Goal: Task Accomplishment & Management: Use online tool/utility

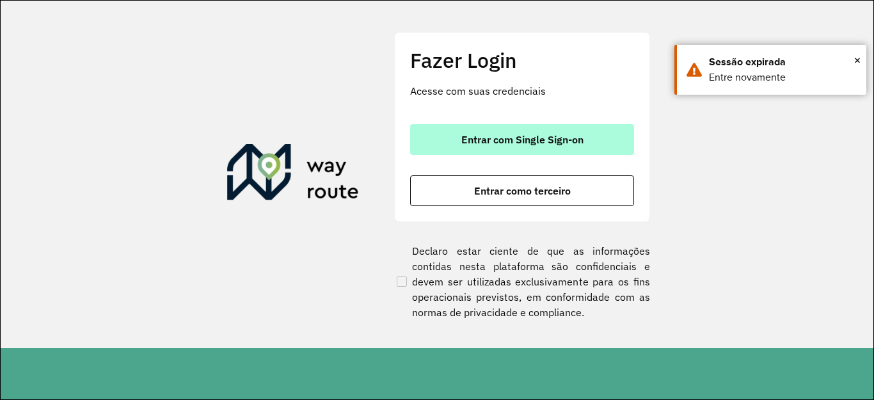
click at [535, 127] on button "Entrar com Single Sign-on" at bounding box center [522, 139] width 224 height 31
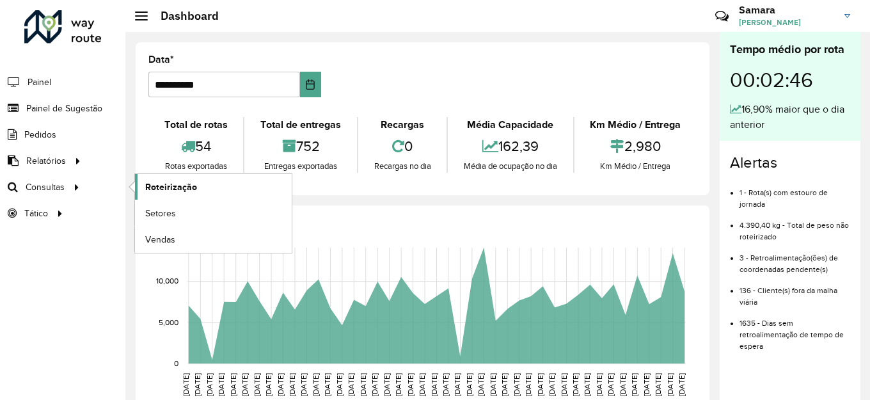
click at [191, 187] on span "Roteirização" at bounding box center [171, 186] width 52 height 13
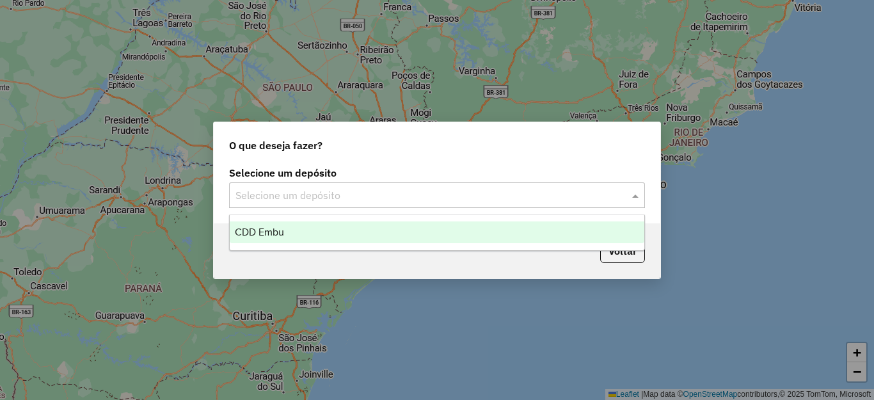
click at [376, 195] on input "text" at bounding box center [423, 195] width 377 height 15
click at [253, 231] on span "CDD Embu" at bounding box center [259, 231] width 49 height 11
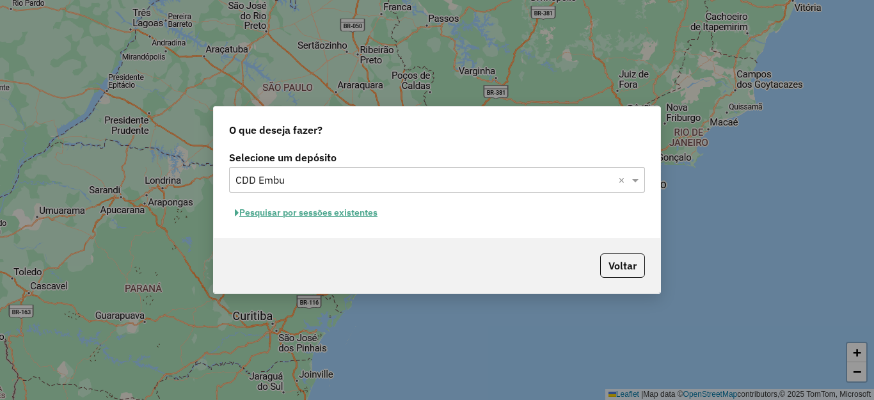
click at [262, 207] on button "Pesquisar por sessões existentes" at bounding box center [306, 213] width 154 height 20
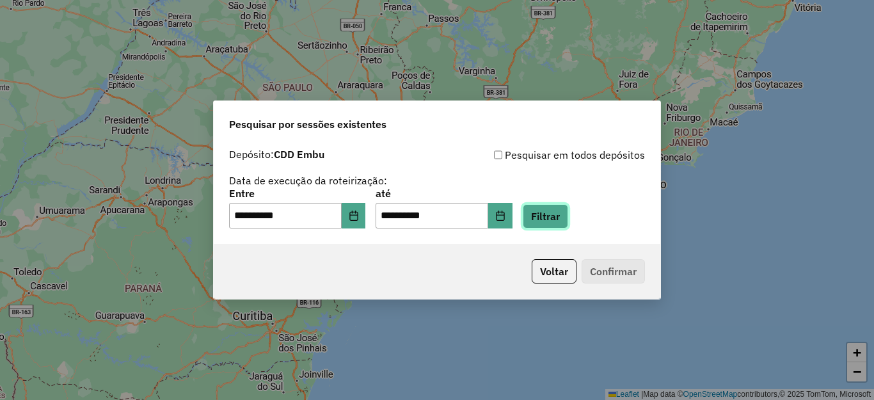
click at [568, 215] on button "Filtrar" at bounding box center [545, 216] width 45 height 24
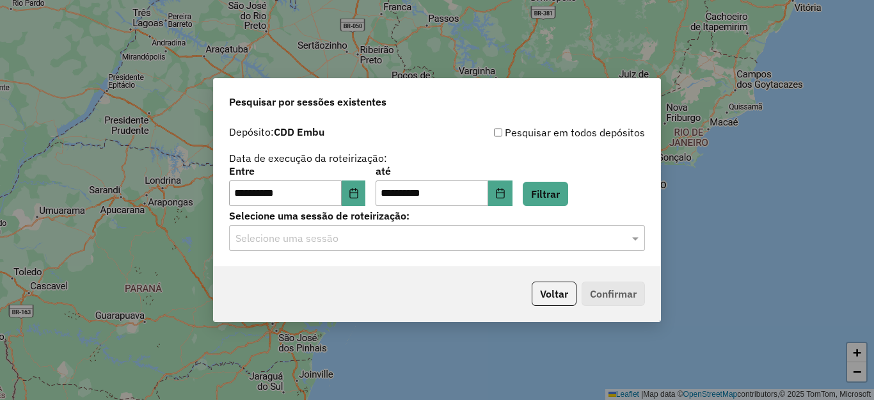
click at [339, 235] on input "text" at bounding box center [423, 238] width 377 height 15
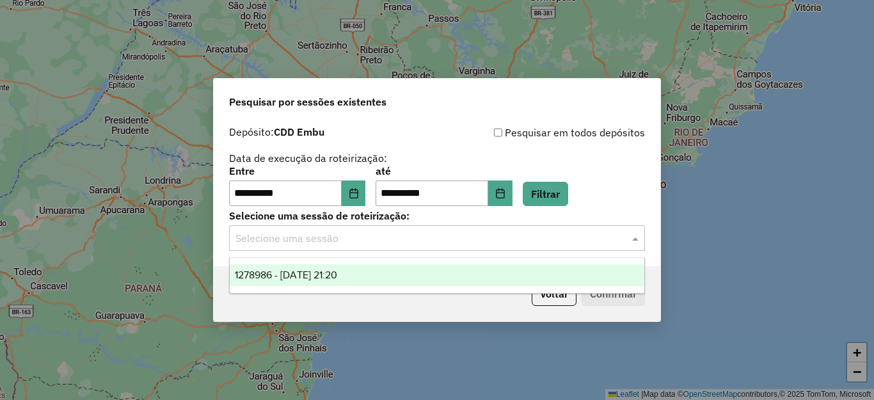
click at [390, 274] on div "1278986 - 19/09/2025 21:20" at bounding box center [437, 275] width 415 height 22
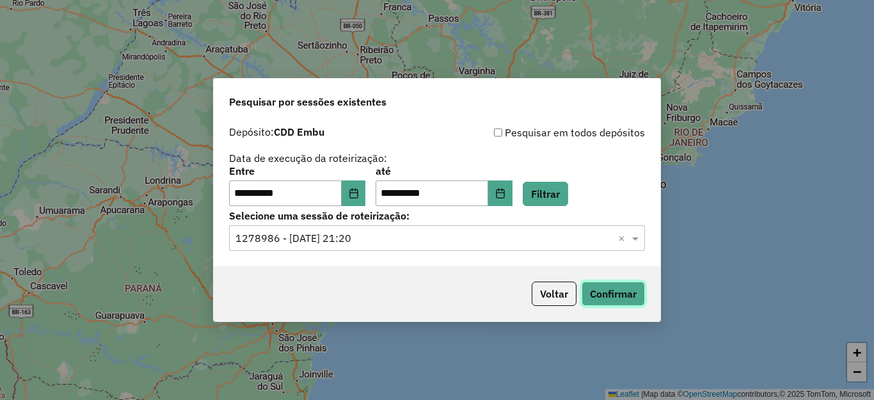
click at [626, 299] on button "Confirmar" at bounding box center [613, 294] width 63 height 24
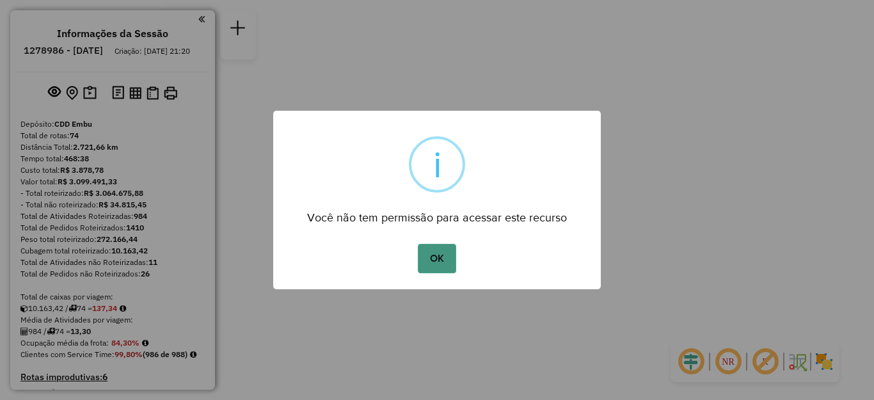
click at [438, 264] on button "OK" at bounding box center [437, 258] width 38 height 29
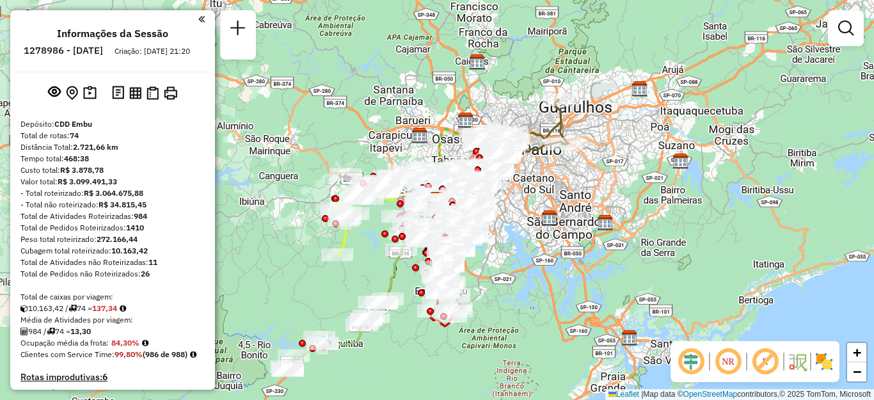
click at [829, 361] on img at bounding box center [824, 361] width 20 height 20
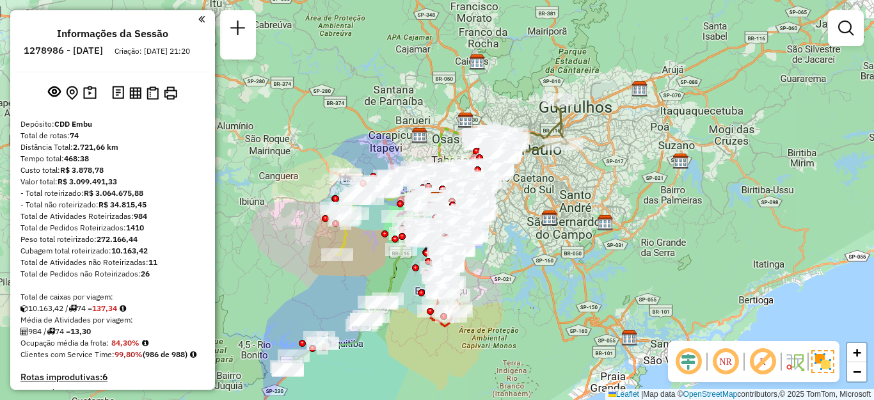
click at [756, 360] on em at bounding box center [762, 361] width 31 height 31
click at [722, 356] on em at bounding box center [725, 361] width 31 height 31
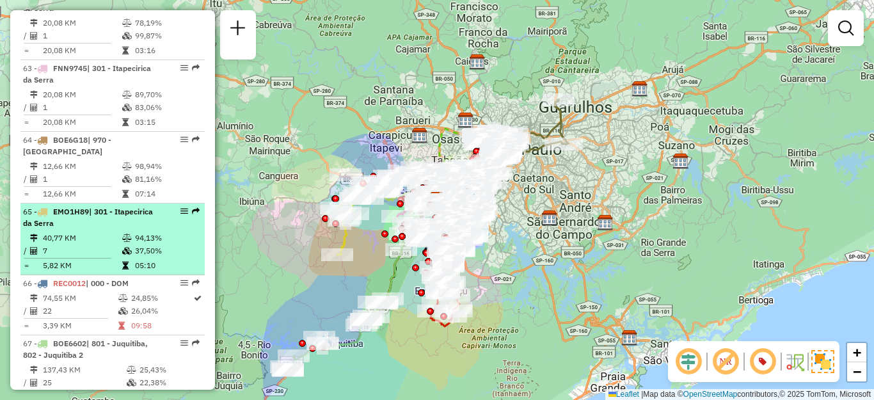
click at [63, 232] on td "40,77 KM" at bounding box center [81, 238] width 79 height 13
select select "**********"
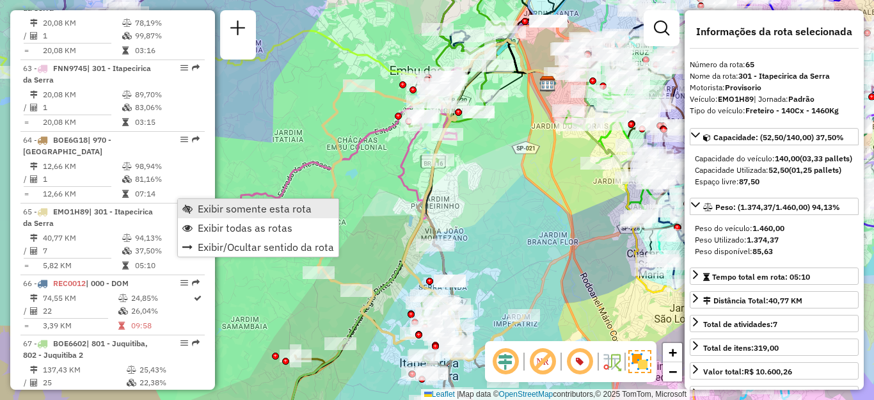
click at [235, 206] on span "Exibir somente esta rota" at bounding box center [255, 208] width 114 height 10
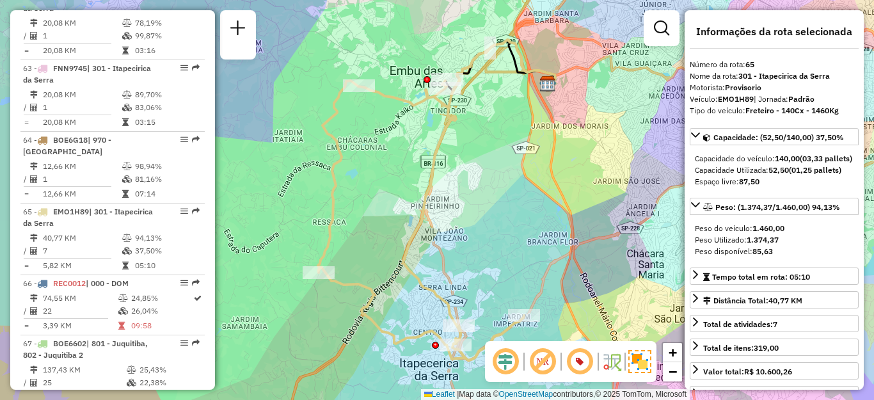
scroll to position [1441, 0]
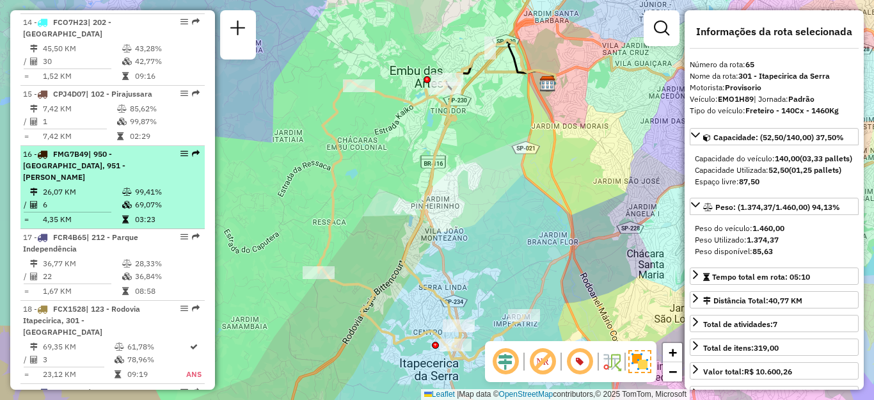
click at [75, 182] on span "| 950 - Jardim Germânia, 951 - Giovane Gronchi" at bounding box center [74, 165] width 102 height 33
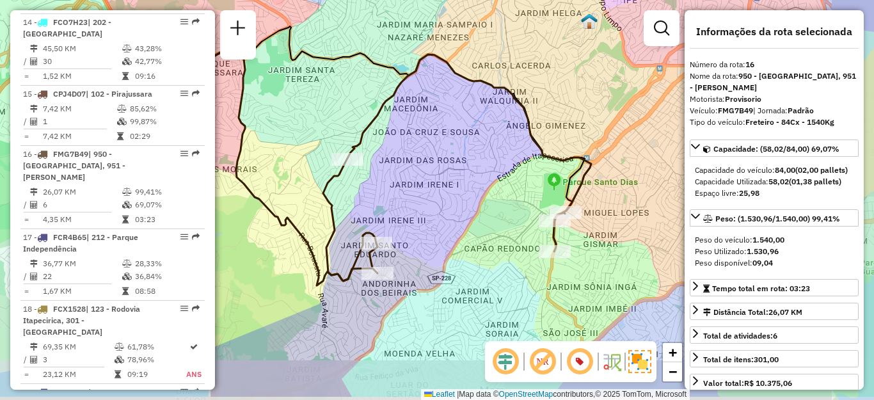
drag, startPoint x: 489, startPoint y: 228, endPoint x: 427, endPoint y: 184, distance: 75.3
click at [429, 184] on div "Janela de atendimento Grade de atendimento Capacidade Transportadoras Veículos …" at bounding box center [437, 200] width 874 height 400
